Goal: Task Accomplishment & Management: Manage account settings

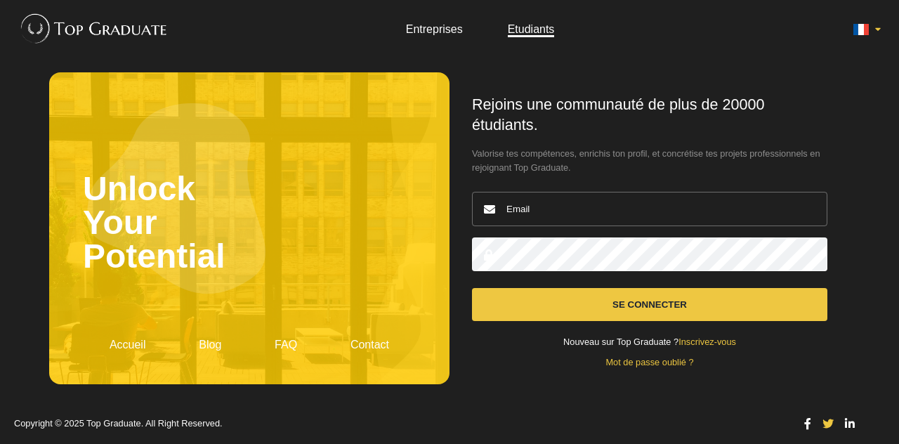
type input "charlotte.rose.lewis.04@gmail.com"
click at [641, 305] on button "Se connecter" at bounding box center [650, 304] width 356 height 33
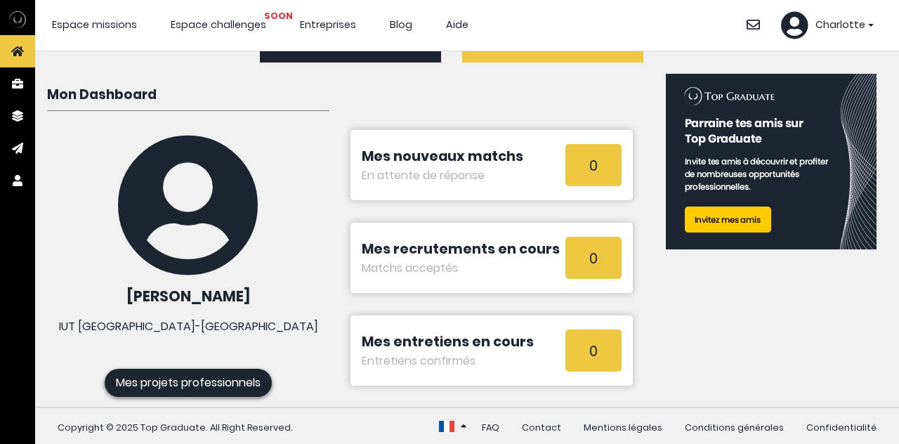
scroll to position [86, 0]
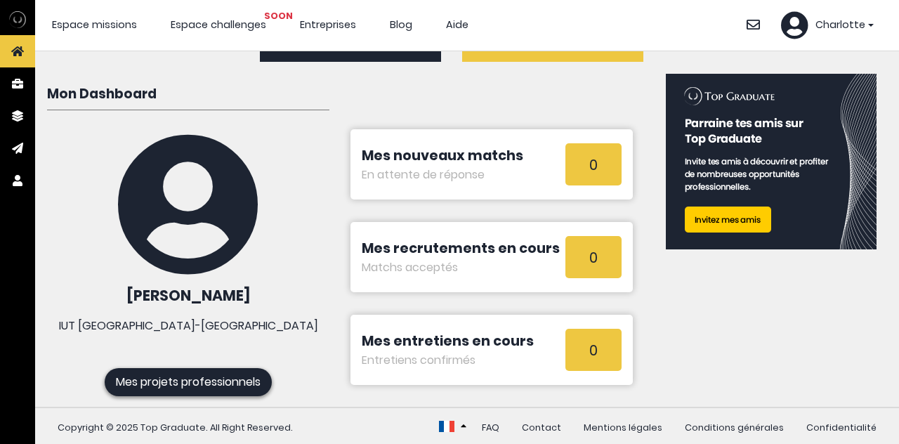
click at [257, 369] on link "Mes projets professionnels" at bounding box center [188, 382] width 167 height 28
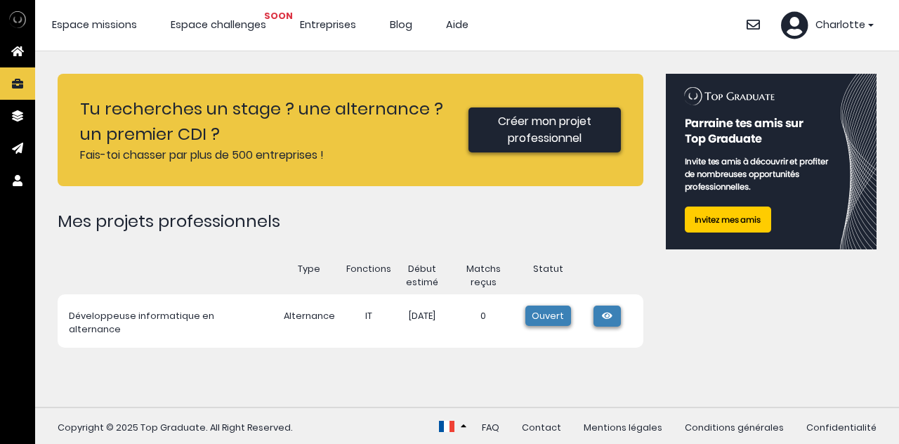
click at [547, 315] on span "Ouvert" at bounding box center [549, 316] width 46 height 20
click at [604, 316] on icon at bounding box center [607, 316] width 14 height 9
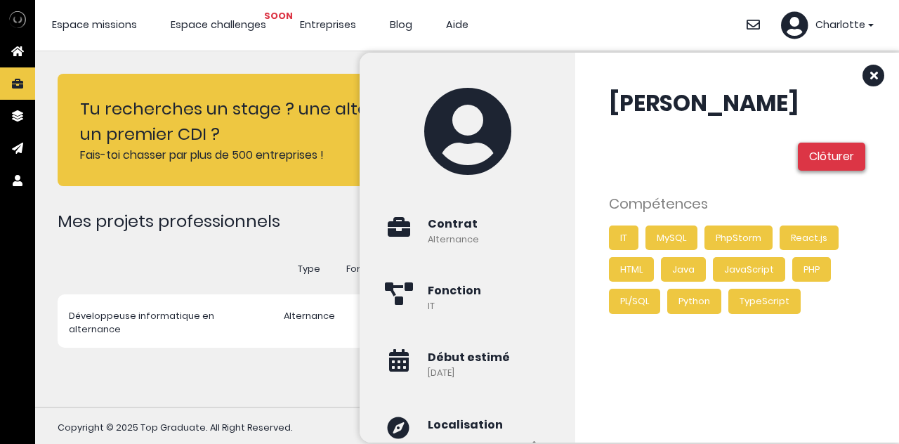
scroll to position [56, 0]
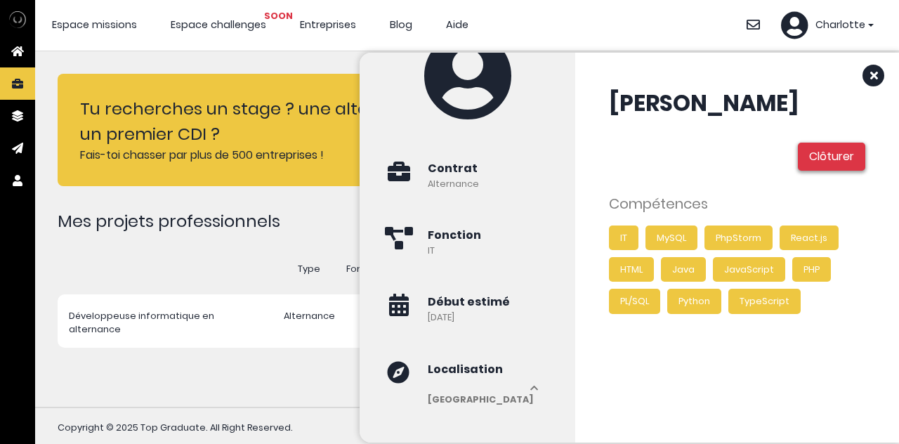
click at [837, 155] on link "Clôturer" at bounding box center [831, 157] width 67 height 28
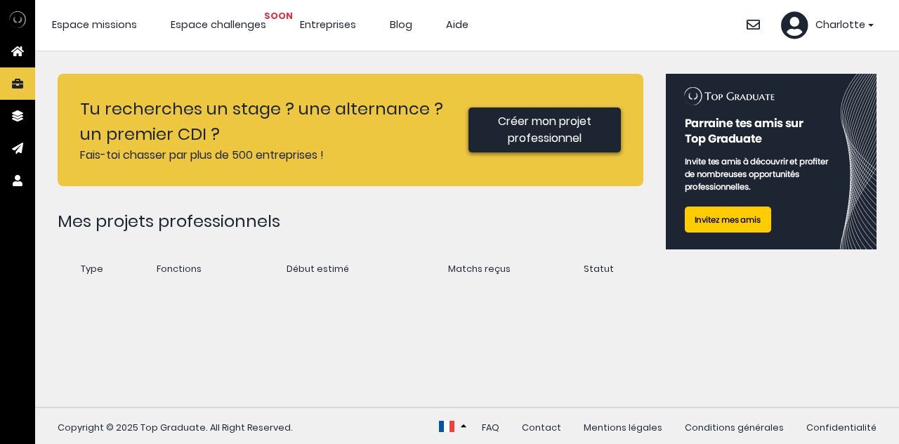
click at [808, 24] on icon at bounding box center [794, 25] width 27 height 28
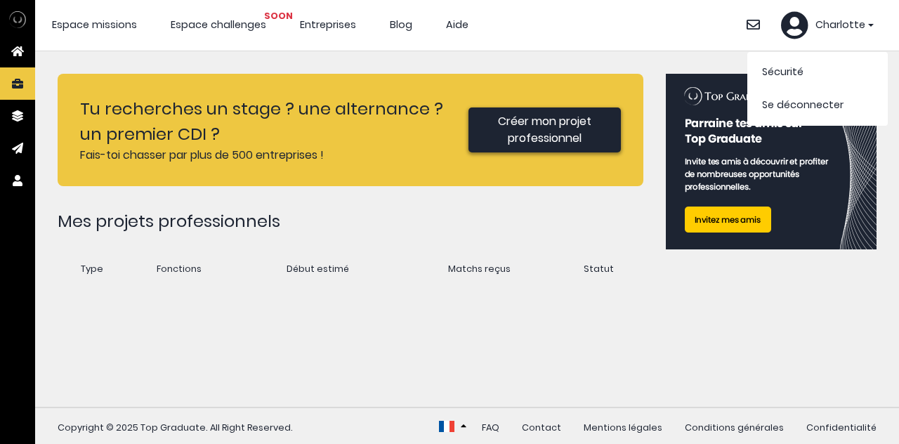
click at [857, 21] on span "Charlotte" at bounding box center [841, 25] width 50 height 15
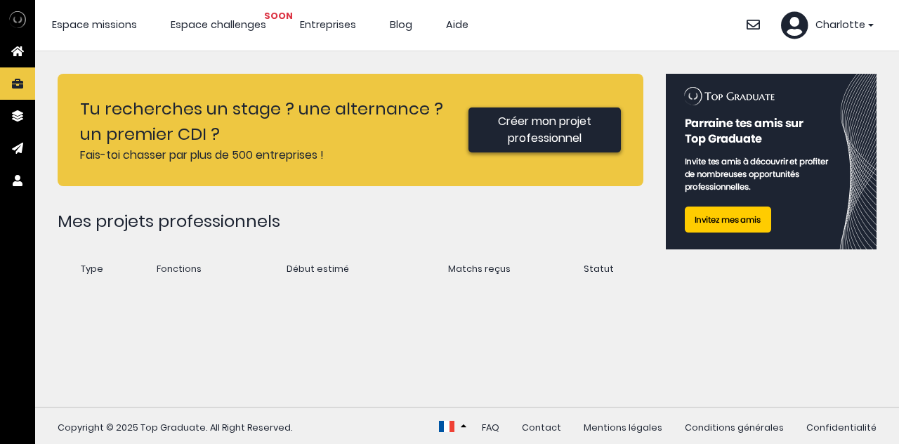
click at [857, 21] on span "Charlotte" at bounding box center [841, 25] width 50 height 15
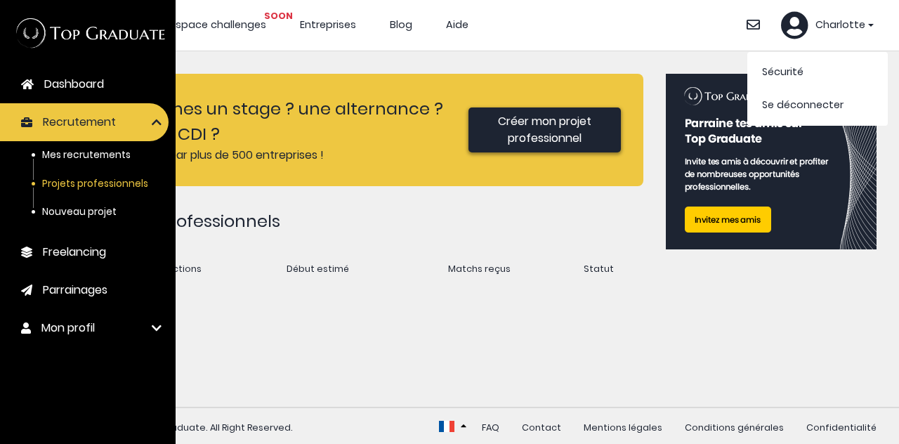
click at [109, 148] on span "Mes recrutements" at bounding box center [86, 154] width 89 height 13
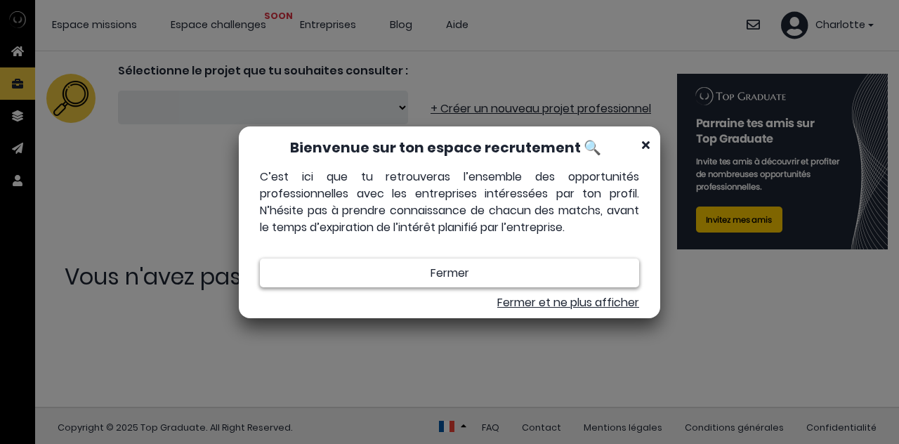
scroll to position [11, 11]
click at [649, 142] on icon at bounding box center [646, 144] width 8 height 11
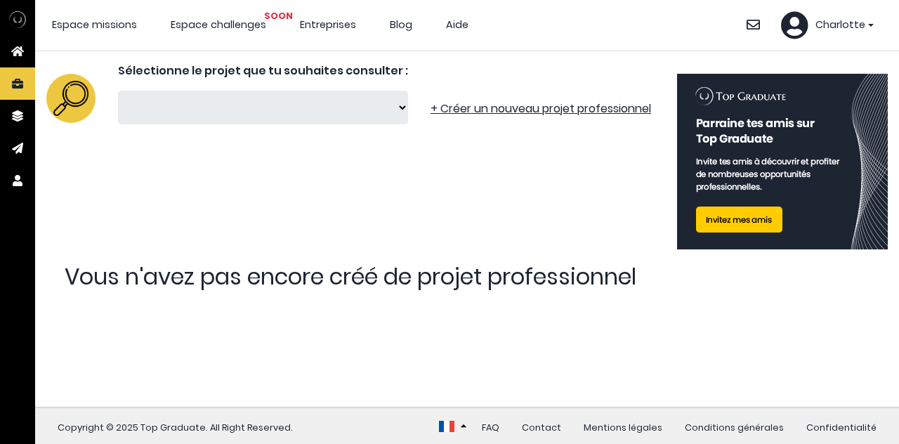
click at [80, 27] on span "Espace missions" at bounding box center [94, 25] width 85 height 14
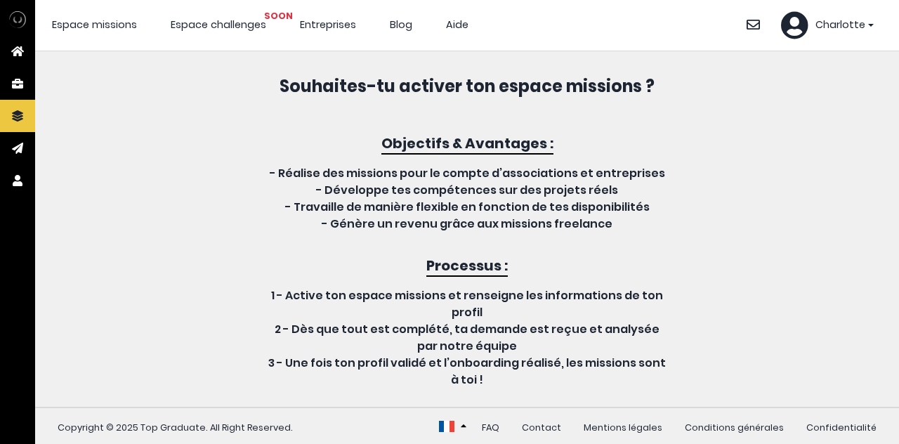
click at [339, 28] on span "Entreprises" at bounding box center [328, 25] width 56 height 14
